Goal: Task Accomplishment & Management: Use online tool/utility

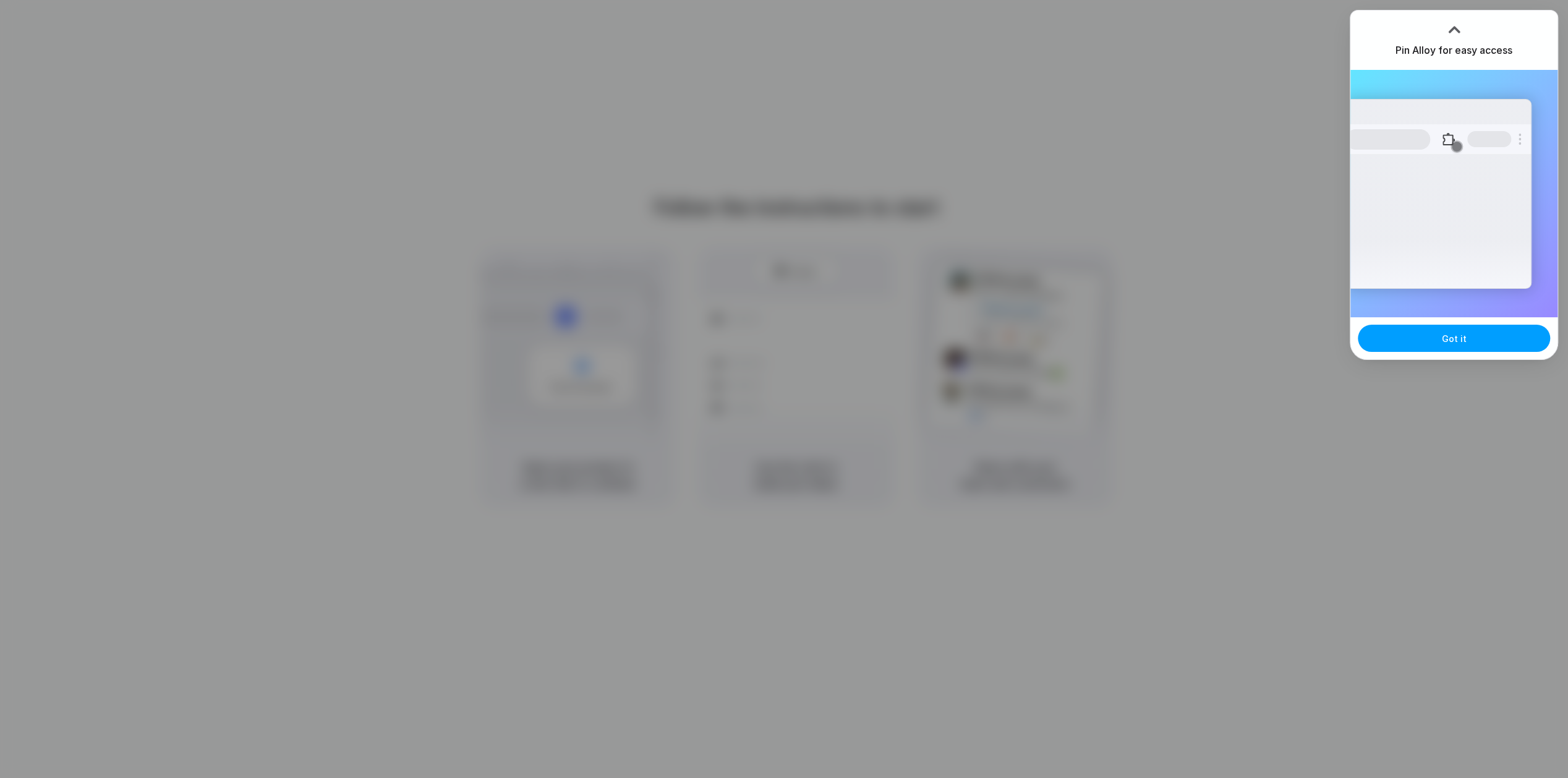
click at [1479, 336] on button "Got it" at bounding box center [1454, 338] width 192 height 27
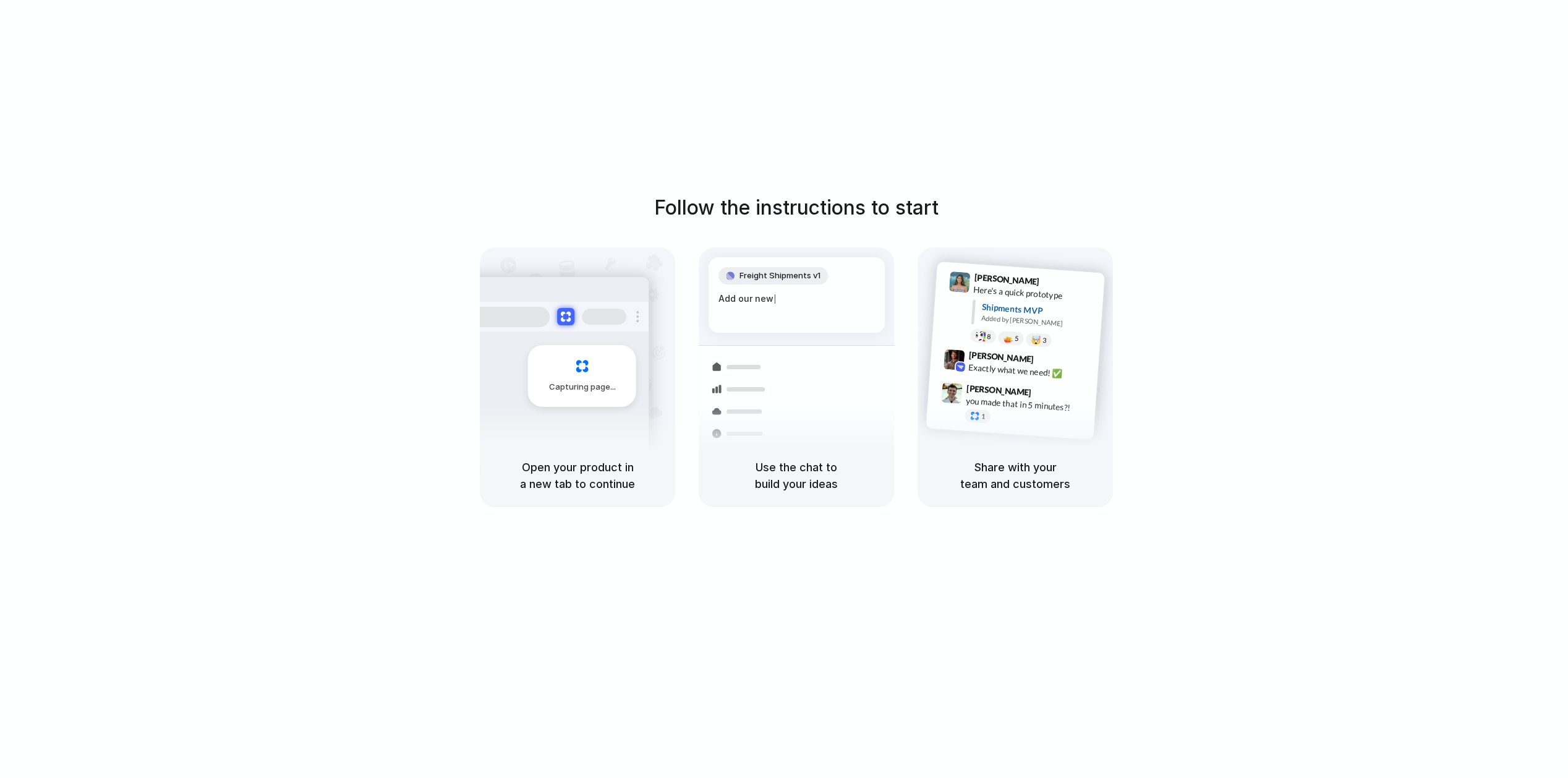
click at [1413, 304] on div "Follow the instructions to start Capturing page Open your product in a new tab …" at bounding box center [796, 350] width 1568 height 314
click at [955, 555] on div "Follow the instructions to start Capturing page Open your product in a new tab …" at bounding box center [797, 401] width 1593 height 803
